Goal: Task Accomplishment & Management: Manage account settings

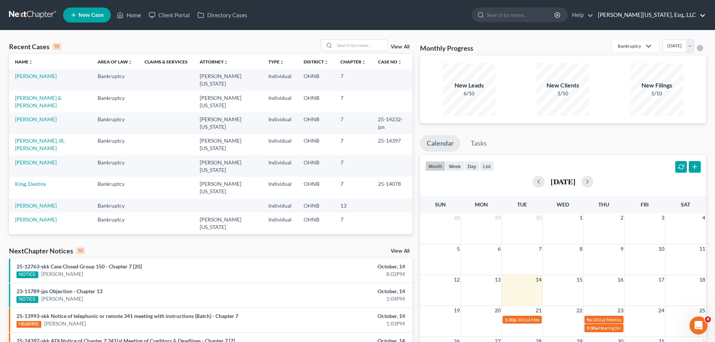
drag, startPoint x: 676, startPoint y: 15, endPoint x: 669, endPoint y: 19, distance: 7.8
click at [676, 15] on link "[PERSON_NAME][US_STATE], Esq., LLC" at bounding box center [649, 15] width 111 height 14
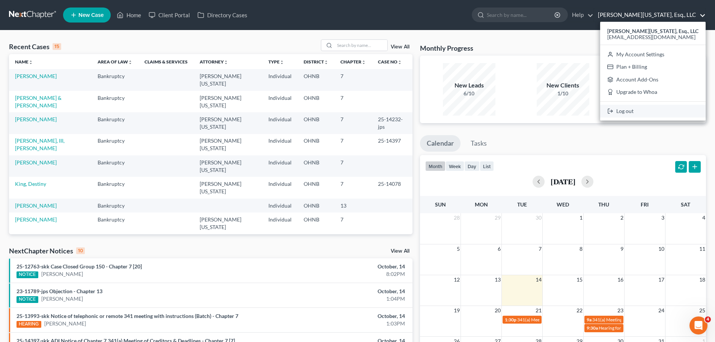
click at [651, 114] on link "Log out" at bounding box center [652, 111] width 105 height 13
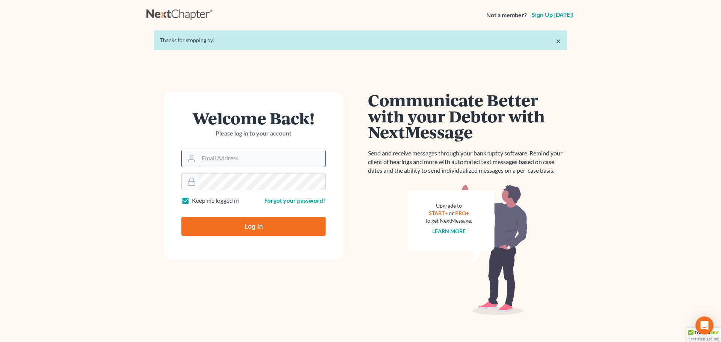
drag, startPoint x: 268, startPoint y: 160, endPoint x: 273, endPoint y: 166, distance: 8.0
click at [268, 160] on input "Email Address" at bounding box center [262, 158] width 127 height 17
click at [268, 151] on input "Email Address" at bounding box center [262, 158] width 127 height 17
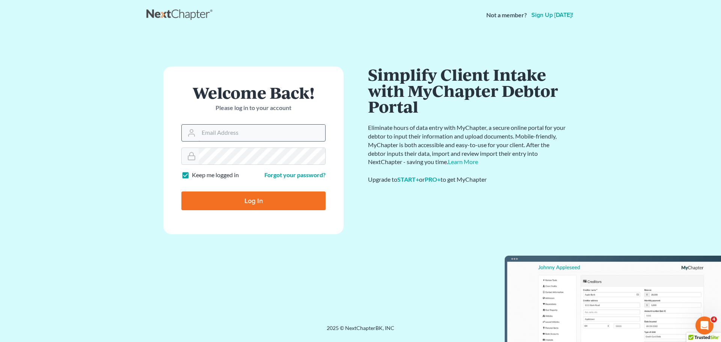
type input "atruss@keaveneylegalgroup.com"
click at [181, 191] on input "Log In" at bounding box center [253, 200] width 144 height 19
type input "Thinking..."
